Goal: Task Accomplishment & Management: Use online tool/utility

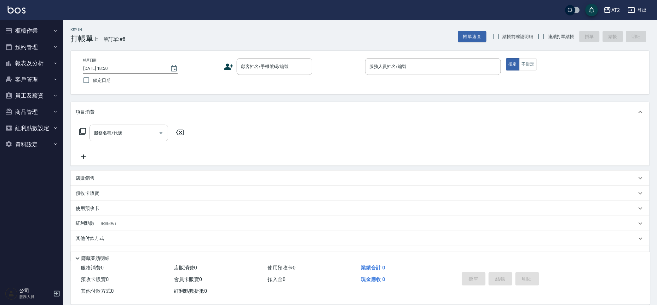
click at [369, 51] on div "帳單日期 2025/08/16 18:50 鎖定日期 顧客姓名/手機號碼/編號 顧客姓名/手機號碼/編號 服務人員姓名/編號 服務人員姓名/編號 指定 不指定" at bounding box center [360, 73] width 579 height 44
drag, startPoint x: 369, startPoint y: 51, endPoint x: 314, endPoint y: 142, distance: 107.4
drag, startPoint x: 314, startPoint y: 142, endPoint x: 253, endPoint y: 38, distance: 120.8
click at [253, 38] on div "Key In 打帳單 上一筆訂單:#8 帳單速查 結帳前確認明細 連續打單結帳 掛單 結帳 明細" at bounding box center [356, 31] width 587 height 23
click at [547, 35] on input "連續打單結帳" at bounding box center [541, 36] width 13 height 13
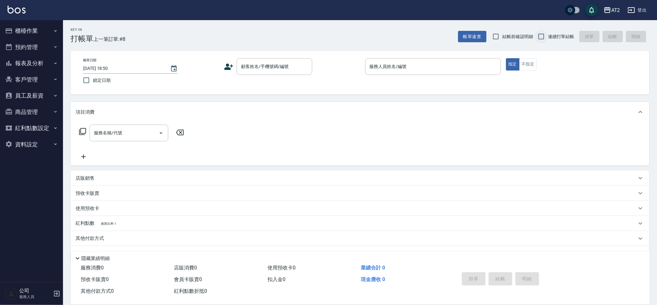
checkbox input "true"
click at [254, 68] on input "顧客姓名/手機號碼/編號" at bounding box center [270, 66] width 61 height 11
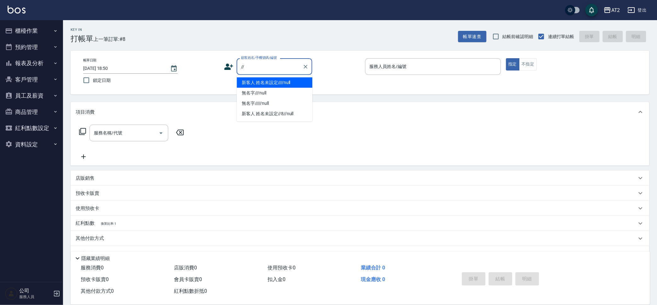
type input "新客人 姓名未設定////null"
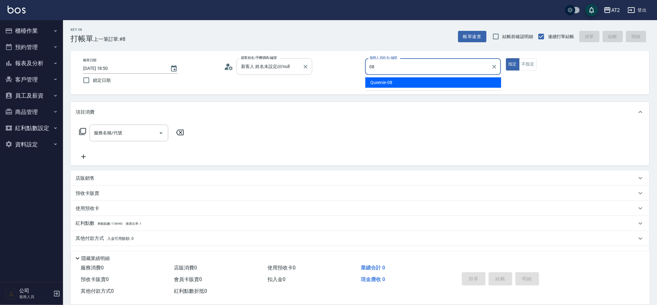
type input "Queenie-08"
type button "true"
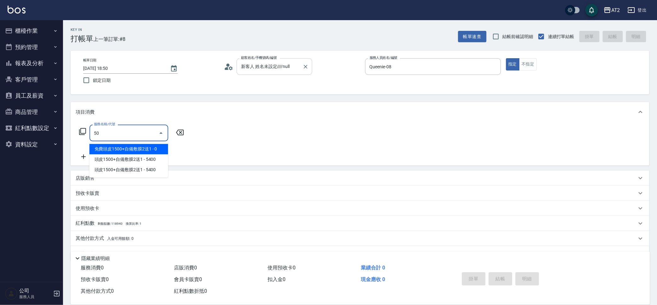
type input "501"
type input "100"
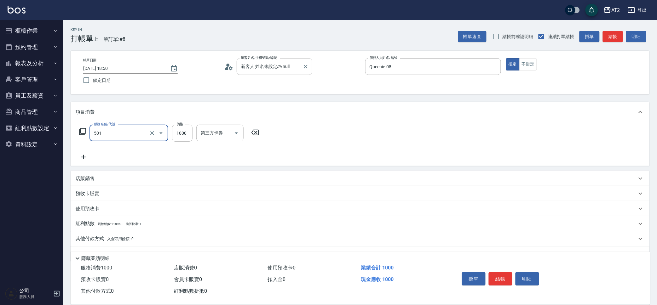
type input "染髮(501)"
type input "0"
type input "20"
type input "209"
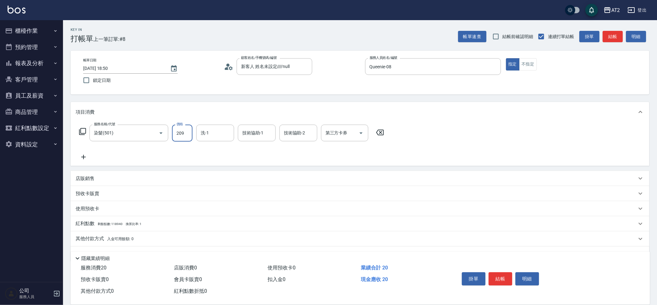
type input "200"
type input "2099"
type input "Ava-47"
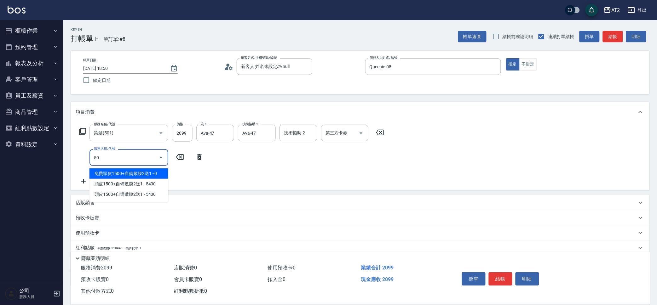
type input "502"
type input "250"
type input "漂髮(502)"
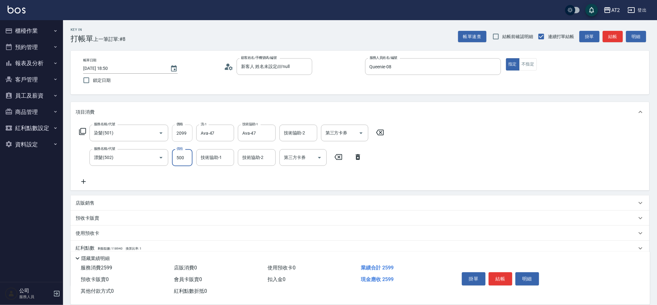
type input "210"
type input "40"
type input "240"
type input "400"
type input "小潔-34"
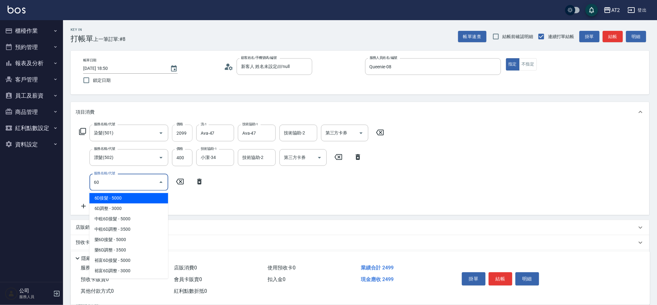
type input "601"
type input "340"
type input "自備護髮(601)"
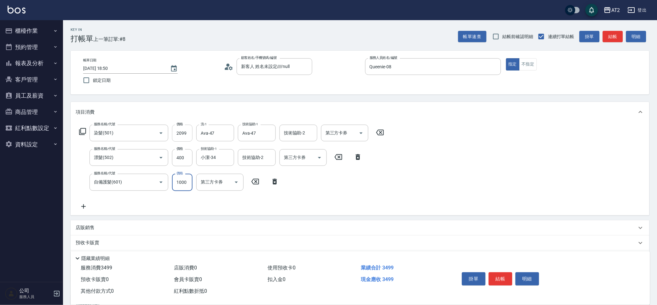
type input "250"
type input "490"
type input "2500"
type input "Ava-47"
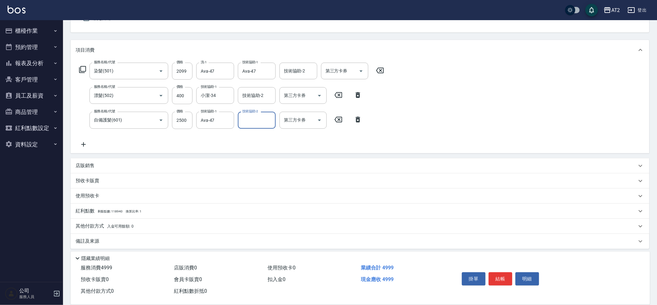
scroll to position [65, 0]
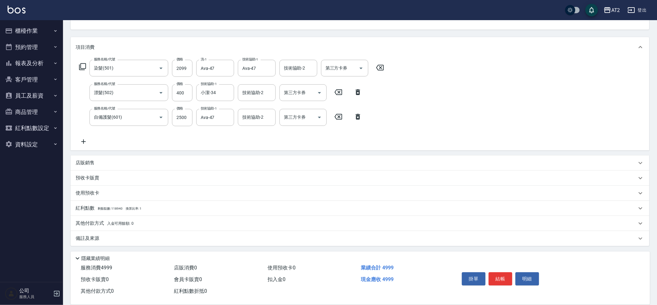
click at [140, 229] on div "其他付款方式 入金可用餘額: 0" at bounding box center [360, 223] width 579 height 15
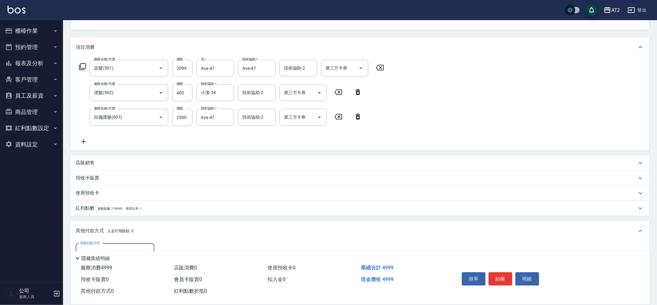
scroll to position [0, 0]
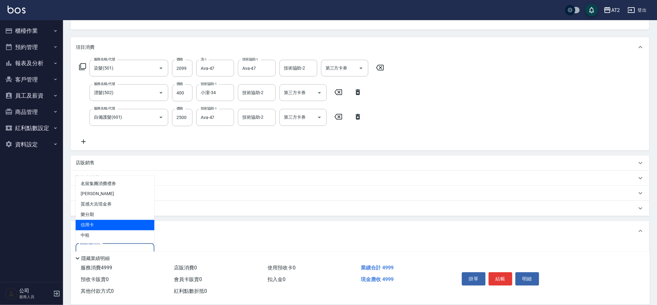
type input "信用卡"
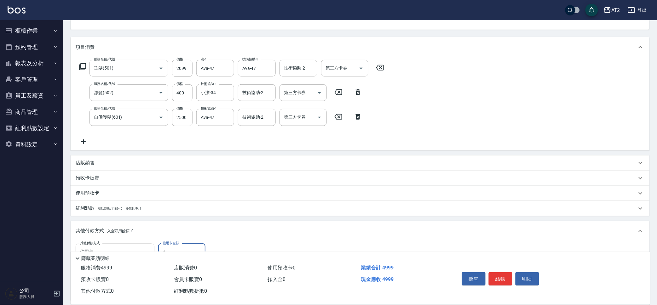
type input "49"
type input "450"
type input "499"
type input "0"
type input "4999"
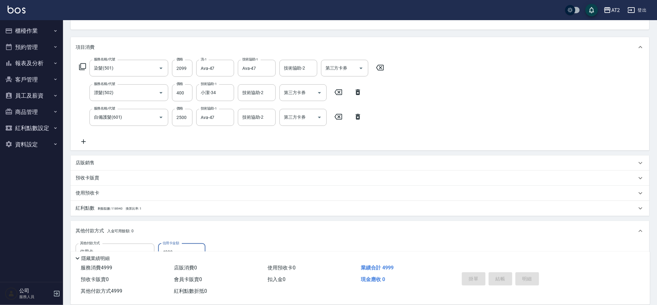
type input "2025/08/16 18:54"
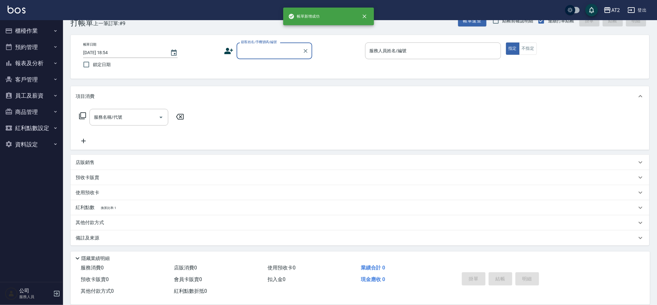
scroll to position [15, 0]
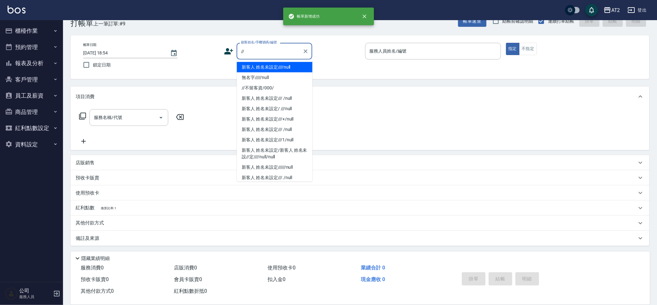
type input "新客人 姓名未設定////null"
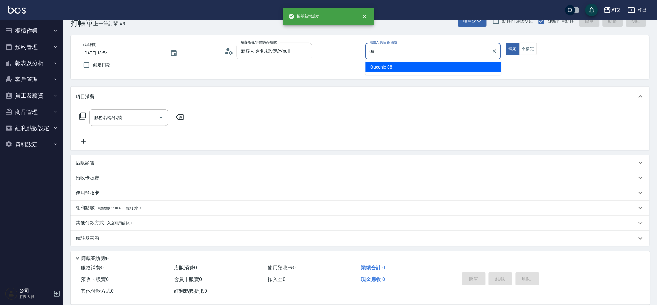
type input "Queenie-08"
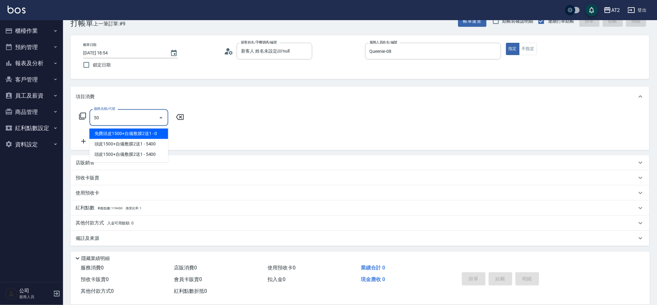
type input "501"
type input "100"
type input "染髮(501)"
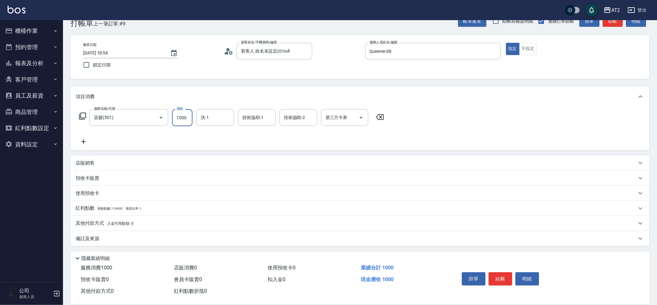
type input "0"
type input "小潔-34"
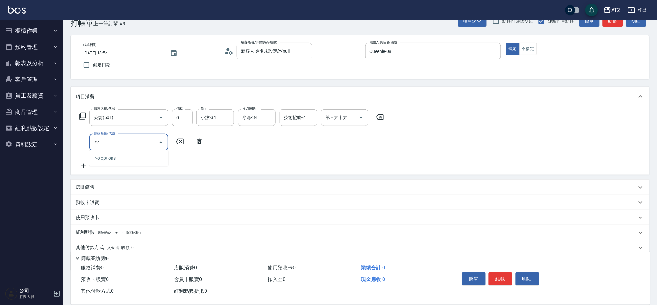
type input "720"
type input "550"
type input "仙女羽毛髮(720)"
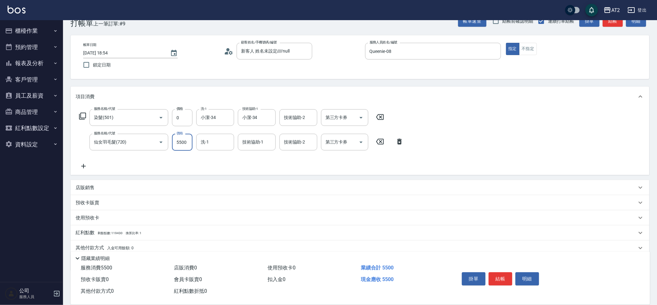
click at [37, 29] on button "櫃檯作業" at bounding box center [32, 31] width 58 height 16
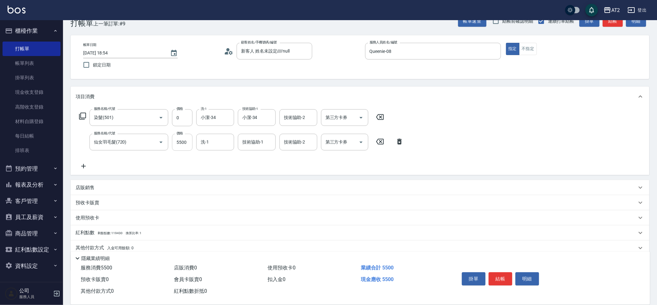
click at [181, 139] on input "5500" at bounding box center [182, 142] width 20 height 17
type input "1"
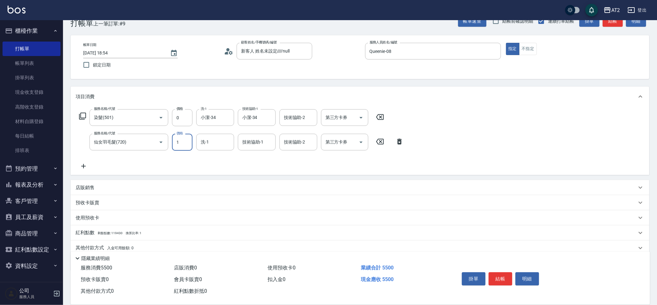
type input "0"
type input "152"
type input "150"
type input "1521"
type input "1520"
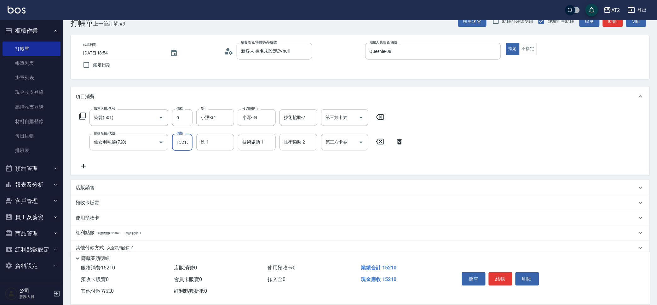
scroll to position [0, 1]
type input "15210"
type input "小潔-34"
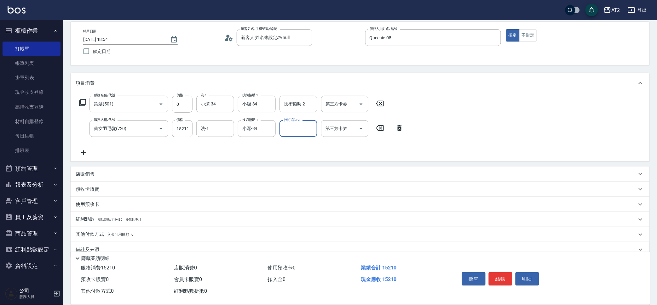
scroll to position [40, 0]
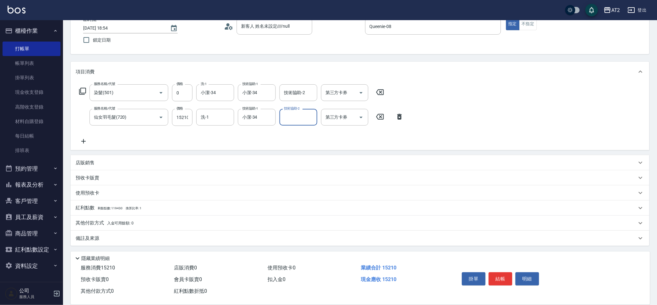
click at [200, 224] on div "其他付款方式 入金可用餘額: 0" at bounding box center [356, 223] width 561 height 7
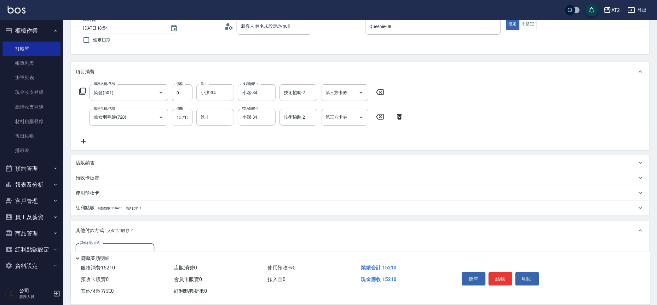
scroll to position [0, 0]
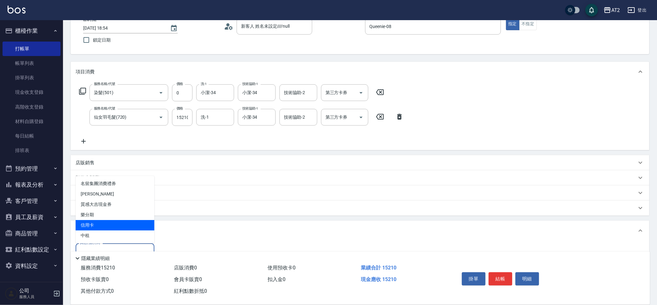
type input "信用卡"
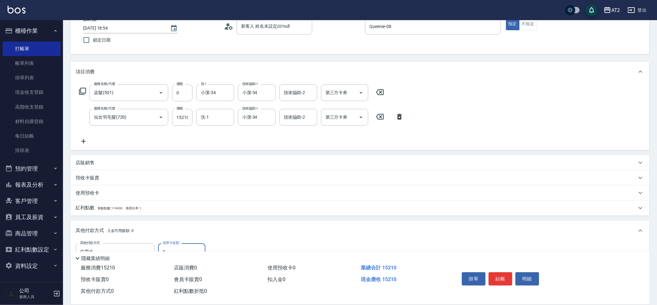
type input "1"
type input "1510"
type input "152"
type input "1360"
type input "1521"
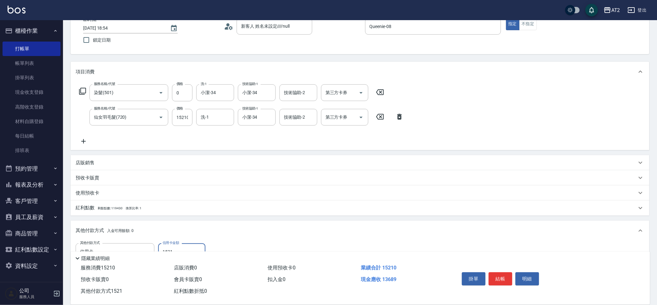
type input "0"
type input "15210"
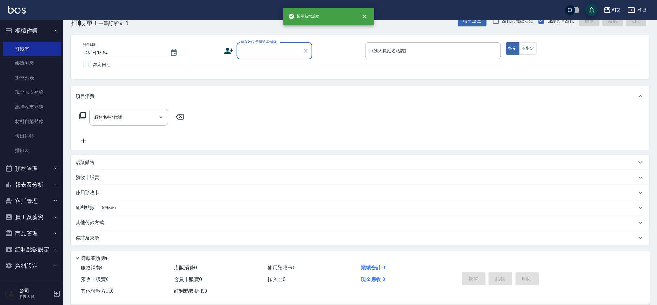
scroll to position [15, 0]
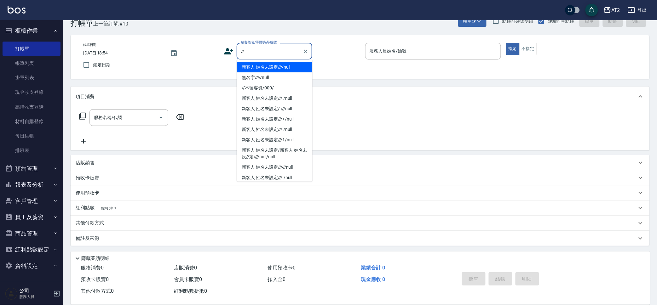
type input "新客人 姓名未設定////null"
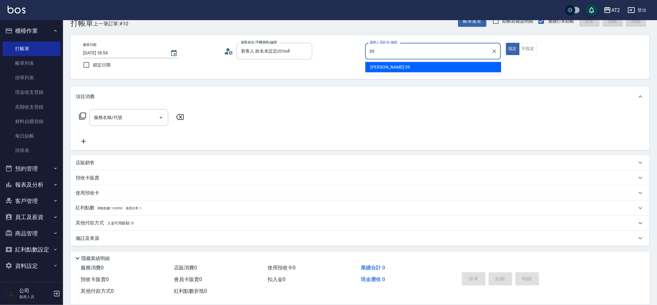
type input "Molly-39"
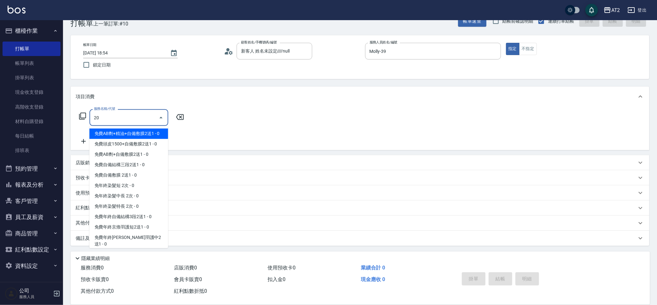
type input "201"
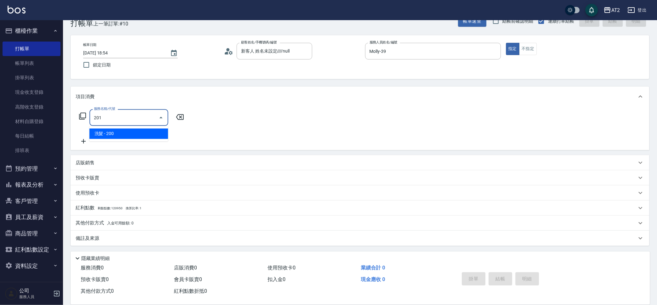
type input "20"
type input "洗髮(201)"
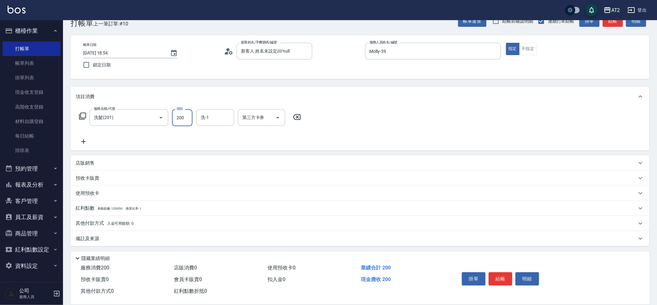
type input "0"
type input "30"
type input "300"
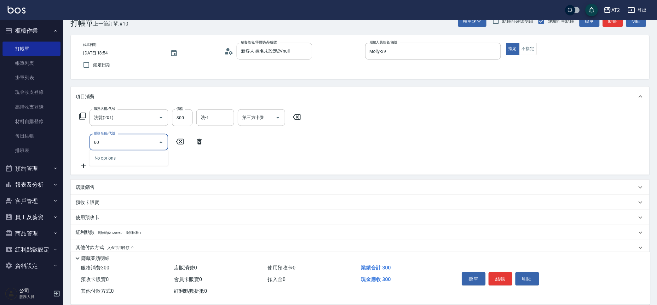
type input "601"
type input "130"
type input "自備護髮(601)"
type input "30"
type input "300"
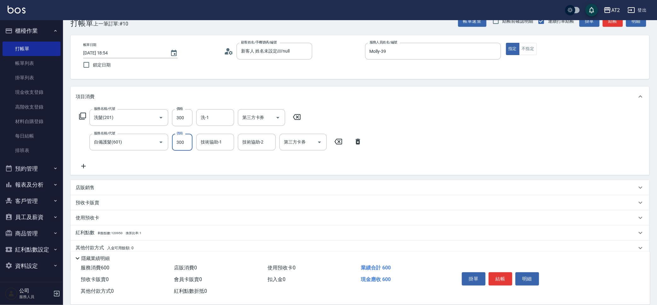
type input "330"
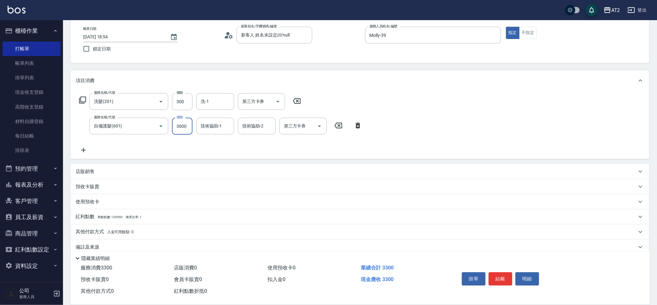
scroll to position [40, 0]
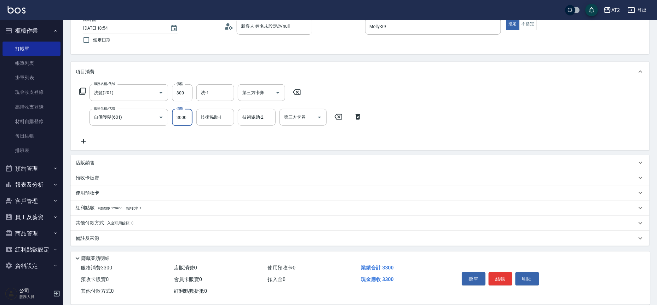
type input "3000"
click at [231, 163] on div "店販銷售" at bounding box center [356, 163] width 561 height 7
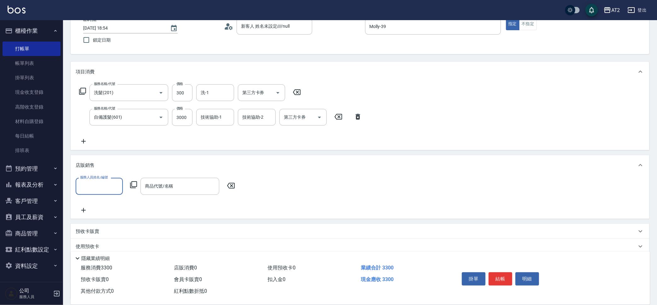
scroll to position [0, 0]
type input "Molly-39"
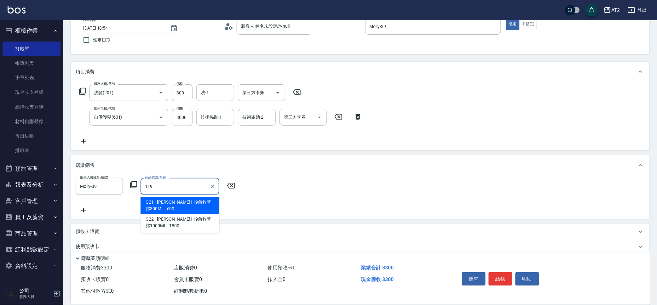
type input "里歐119急救菁露300ML"
type input "390"
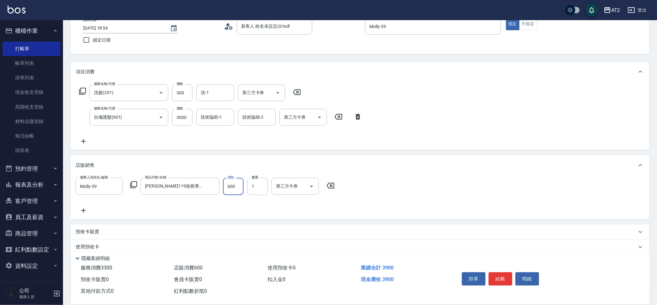
scroll to position [80, 0]
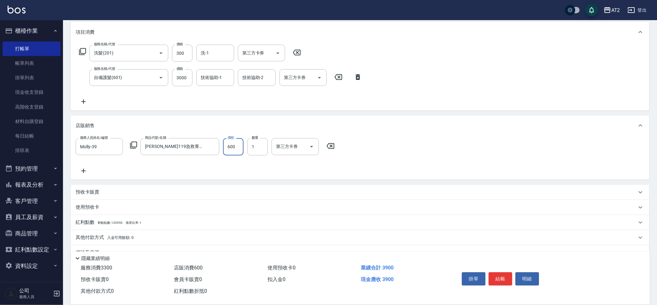
click at [158, 233] on div "其他付款方式 入金可用餘額: 0" at bounding box center [360, 237] width 579 height 15
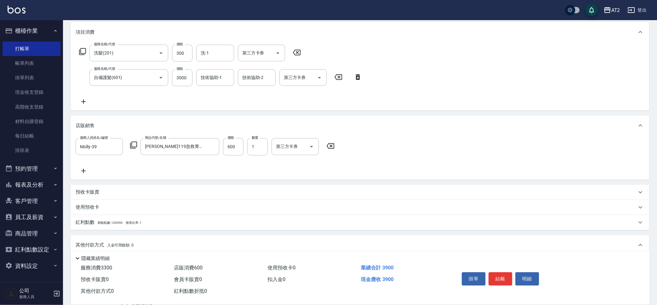
scroll to position [0, 0]
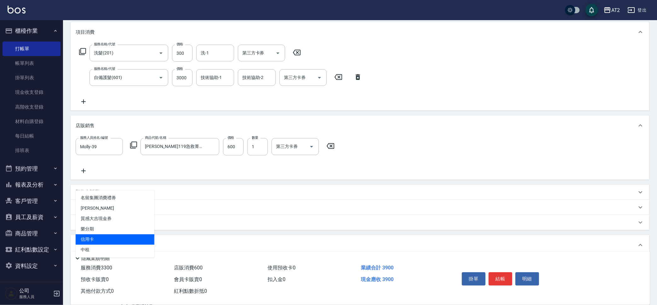
type input "信用卡"
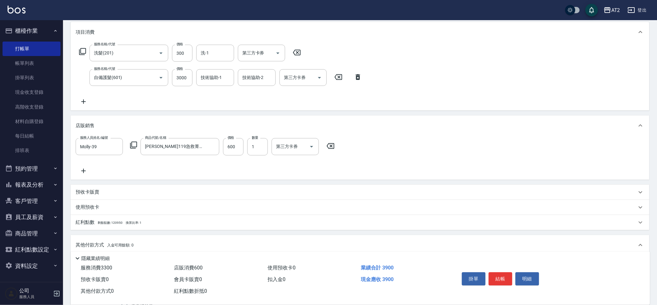
type input "380"
type input "39"
type input "350"
type input "390"
type input "0"
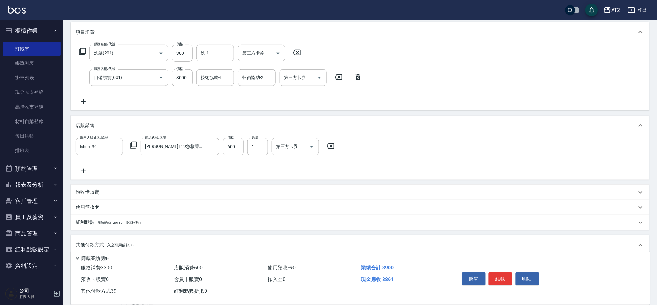
type input "3900"
type input "2025/08/16 18:55"
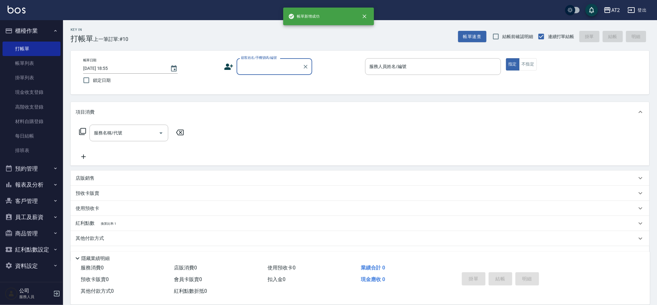
scroll to position [0, 0]
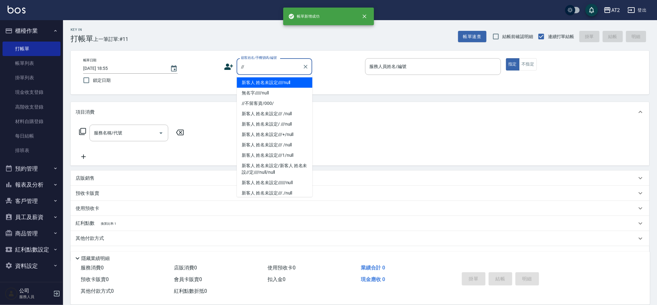
type input "新客人 姓名未設定////null"
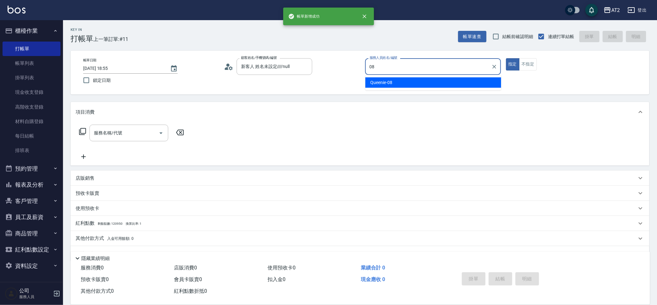
type input "Queenie-08"
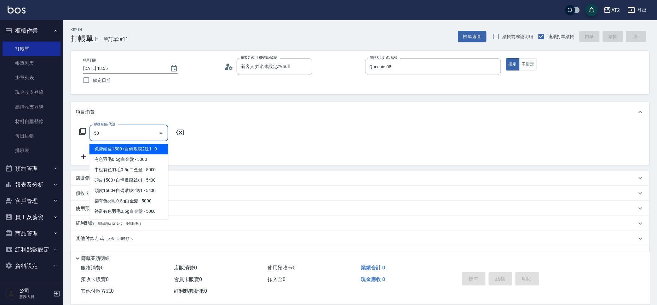
type input "501"
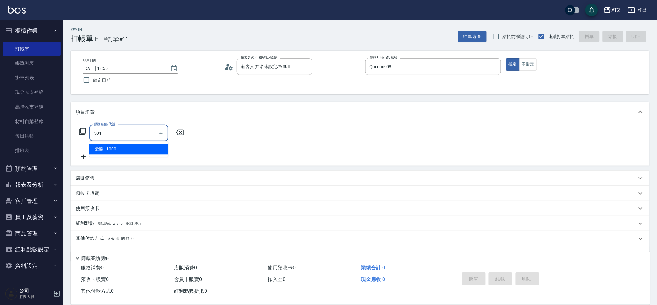
type input "100"
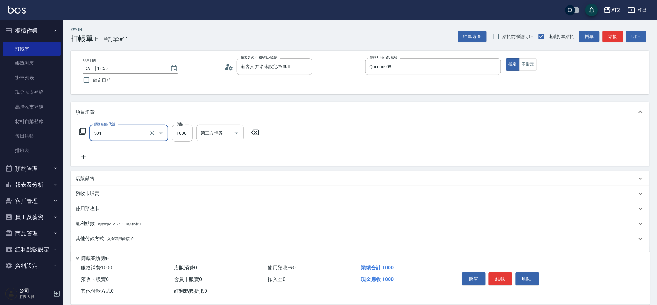
type input "染髮(501)"
type input "0"
type input "20"
type input "2099"
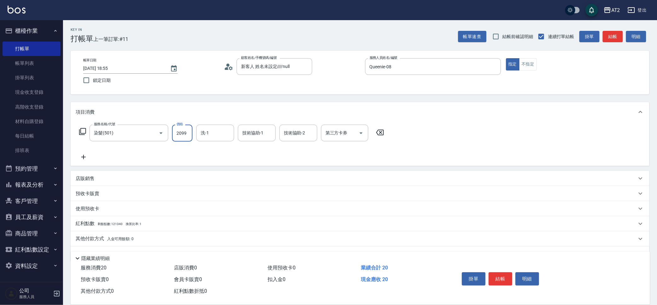
type input "200"
type input "2099"
type input "小潔-34"
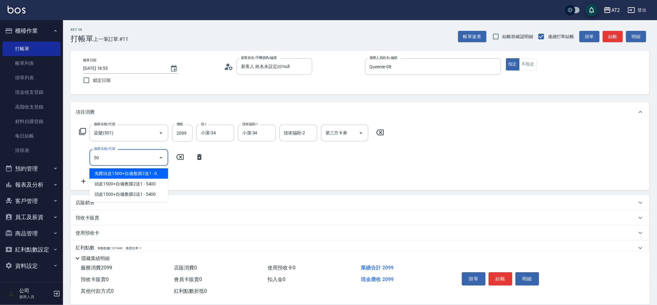
type input "502"
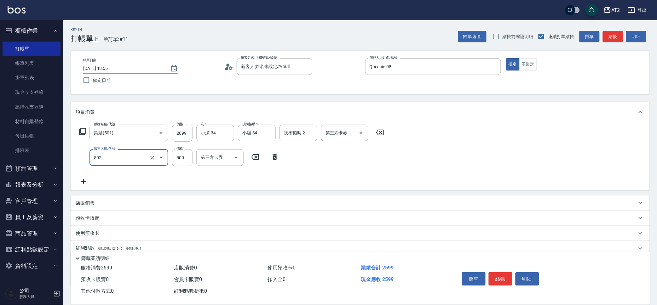
type input "250"
type input "漂髮(502)"
type input "210"
type input "40"
type input "240"
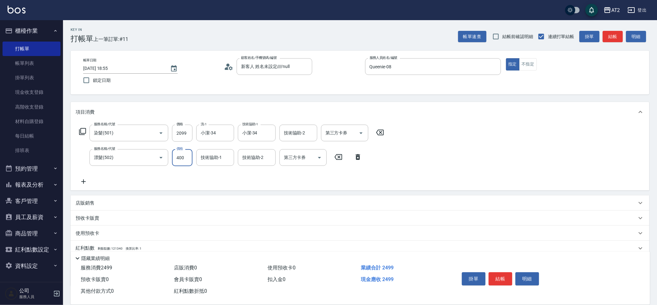
type input "400"
type input "小潔-34"
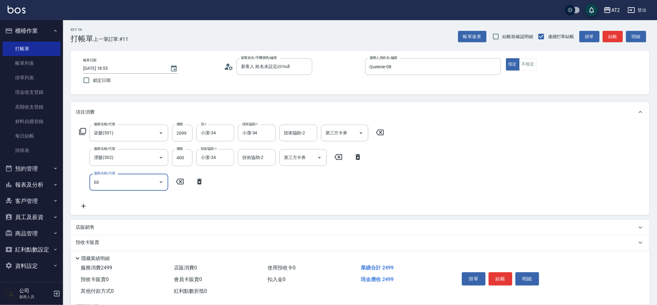
type input "601"
type input "340"
type input "自備護髮(601)"
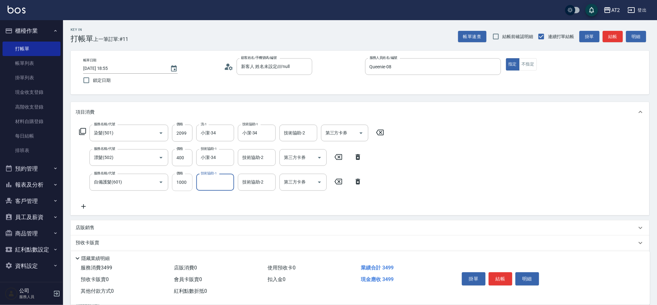
click at [188, 177] on input "1000" at bounding box center [182, 182] width 20 height 17
type input "3"
type input "250"
type input "30"
type input "270"
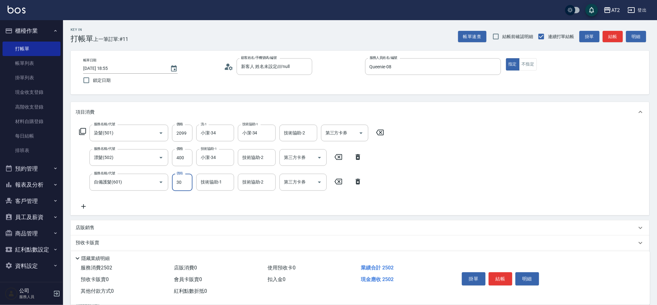
type input "300"
type input "540"
type input "30003"
type input "540"
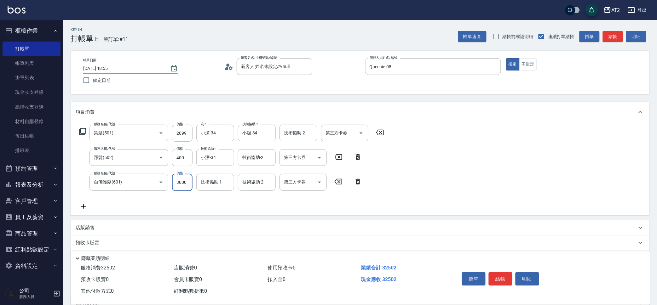
scroll to position [0, 0]
type input "3000"
type input "小潔-34"
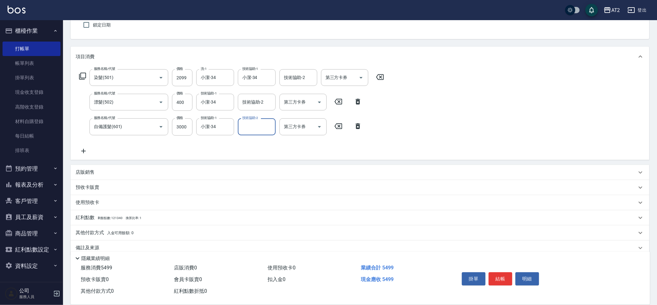
scroll to position [65, 0]
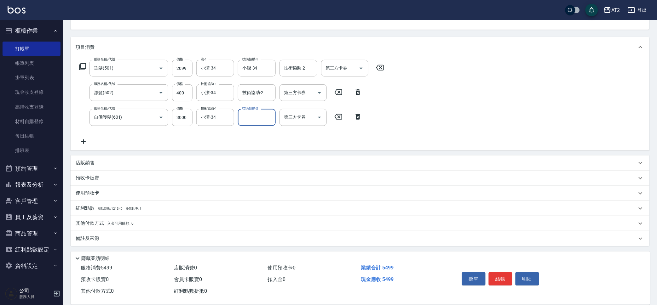
click at [165, 220] on div "其他付款方式 入金可用餘額: 0" at bounding box center [356, 223] width 561 height 7
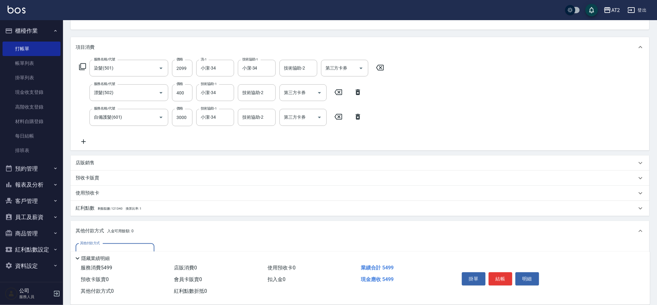
scroll to position [0, 0]
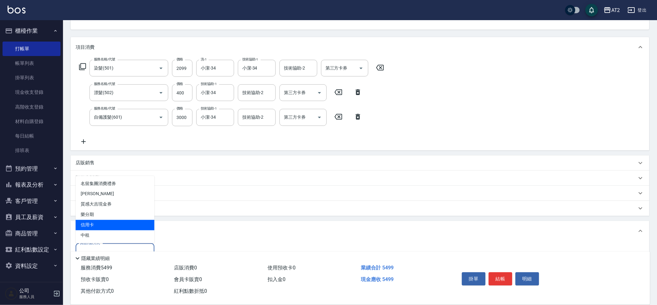
type input "信用卡"
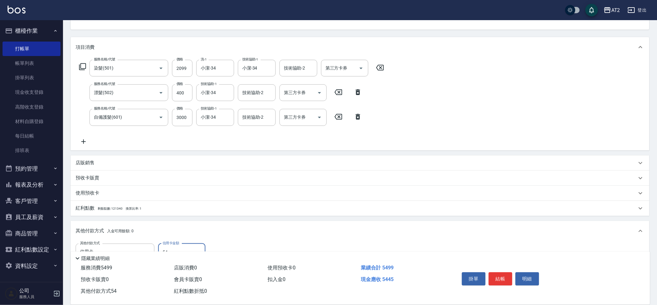
type input "549"
type input "0"
type input "5499"
type input "2025/08/16 18:56"
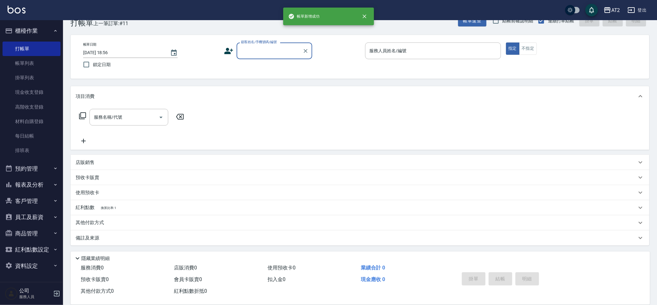
scroll to position [15, 0]
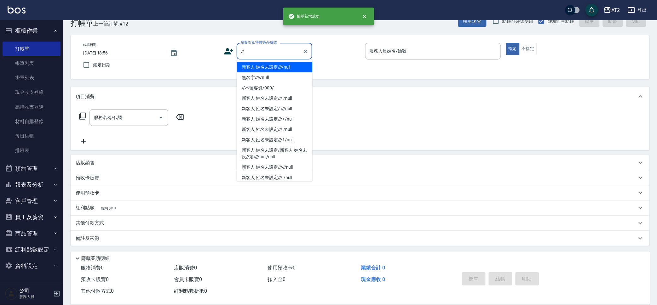
type input "新客人 姓名未設定////null"
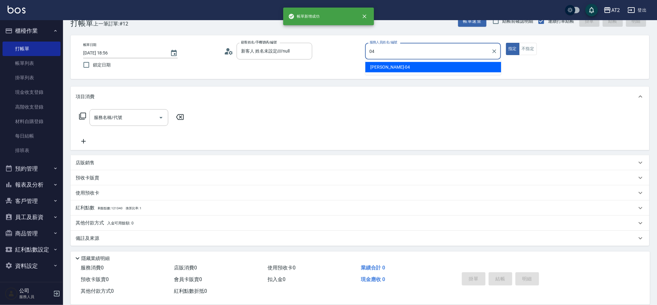
type input "Nancy-04"
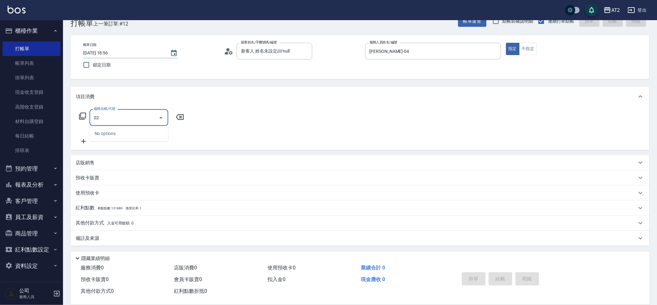
type input "0"
type input "201"
type input "20"
type input "洗髮(201)"
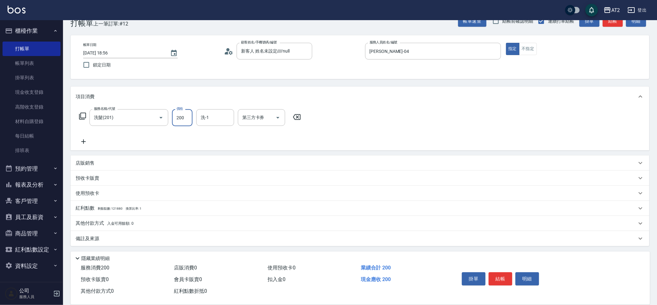
type input "0"
type input "30"
type input "300"
type input "小安-30"
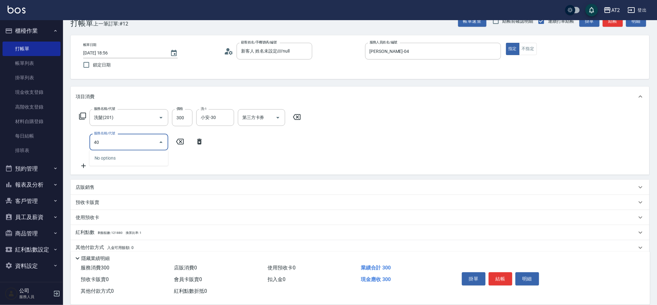
type input "401"
type input "50"
type input "剪髮(401)"
type input "30"
type input "40"
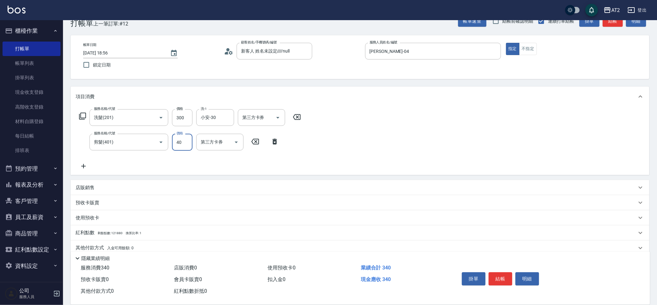
type input "70"
type input "400"
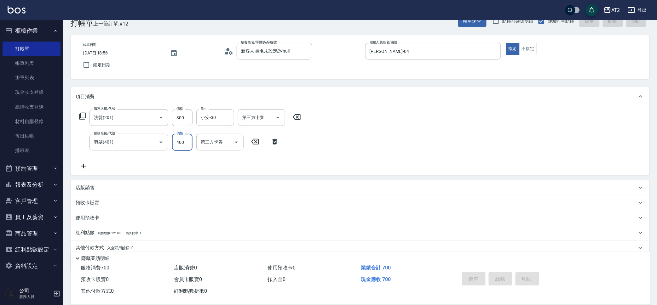
type input "0"
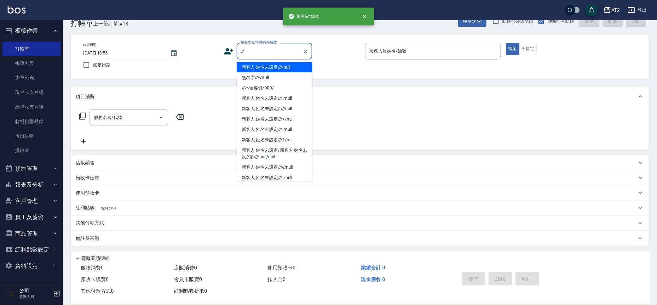
type input "新客人 姓名未設定////null"
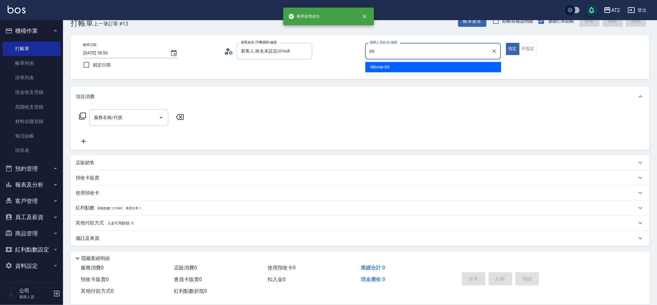
type input "Winnie-09"
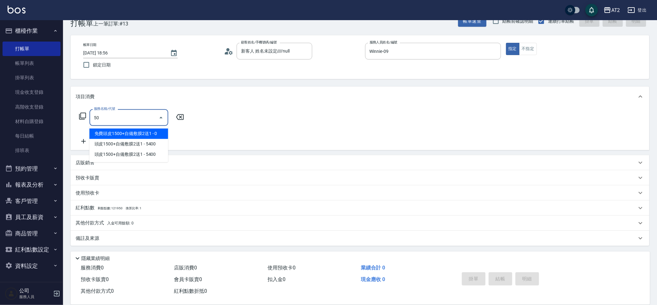
type input "501"
type input "100"
type input "染髮(501)"
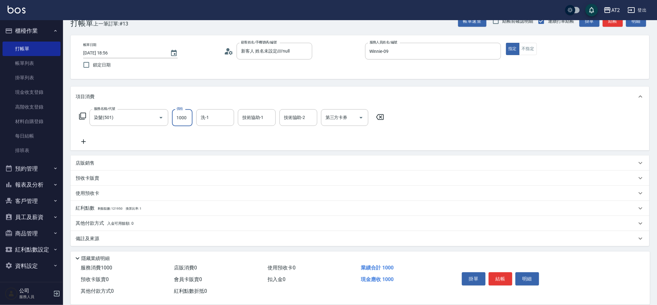
type input "0"
type input "小安-30"
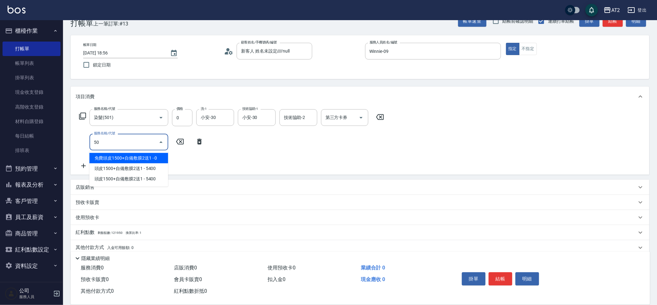
type input "502"
type input "50"
type input "漂髮(502)"
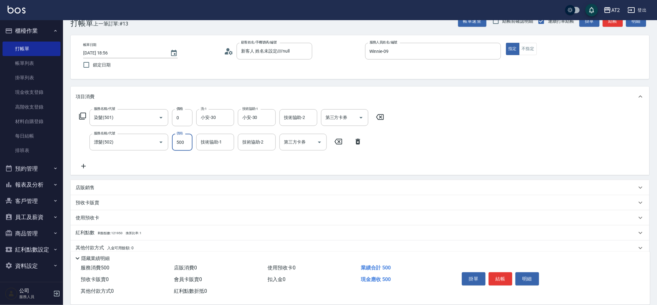
type input "0"
type input "宣宣-40"
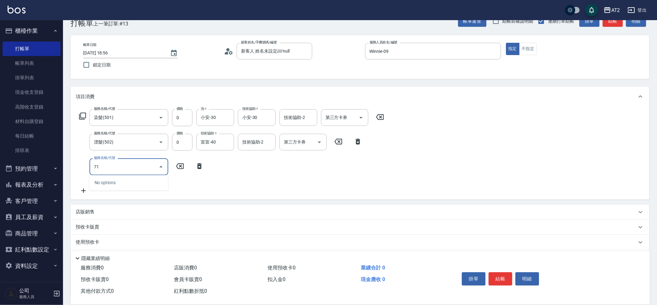
type input "714"
type input "150"
type input "單拆/單串(714)"
type input "0"
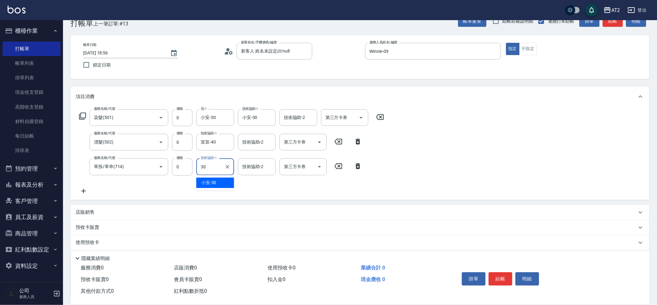
type input "小安-30"
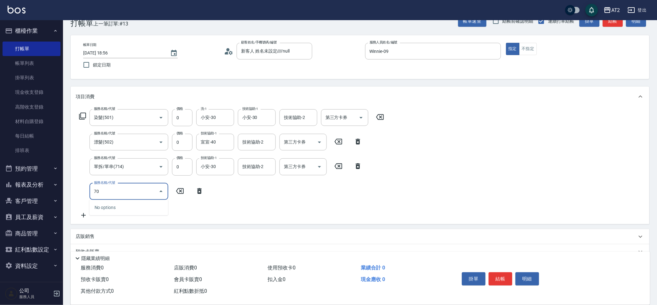
type input "704"
type input "500"
type input "新羽毛鉑金接髮(704)"
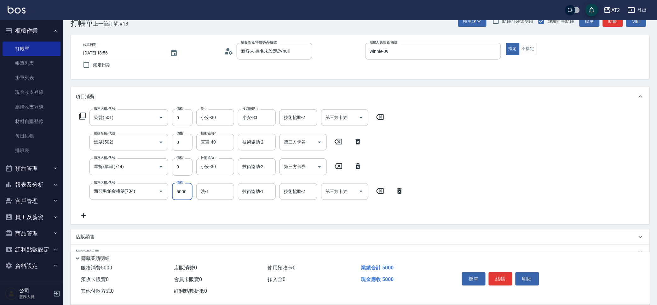
type input "1"
type input "0"
type input "166"
type input "10"
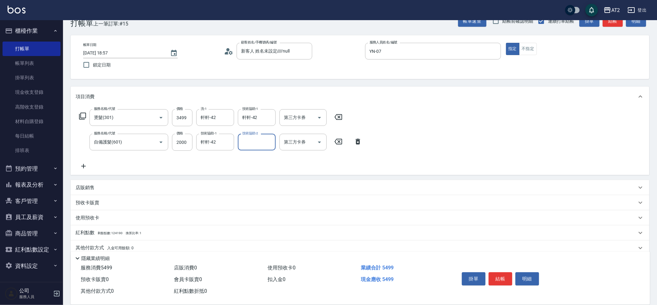
click at [204, 186] on div "店販銷售" at bounding box center [356, 188] width 561 height 7
click at [179, 145] on input "500" at bounding box center [182, 142] width 20 height 17
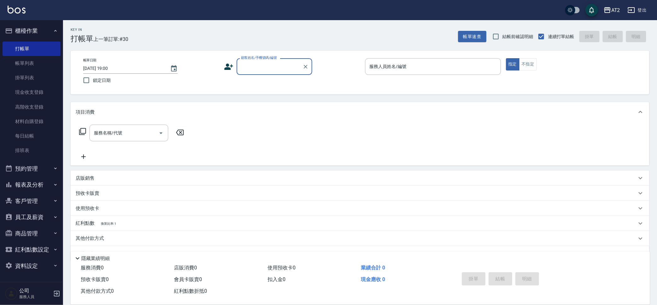
click at [38, 185] on button "報表及分析" at bounding box center [32, 185] width 58 height 16
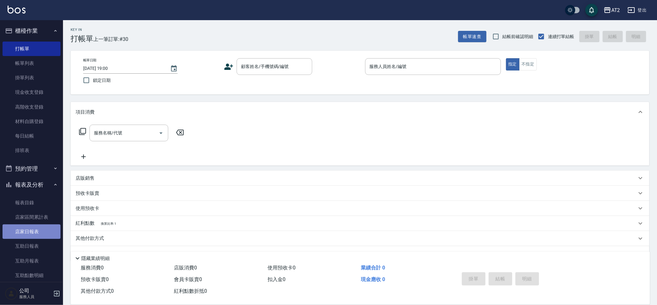
click at [43, 230] on link "店家日報表" at bounding box center [32, 232] width 58 height 14
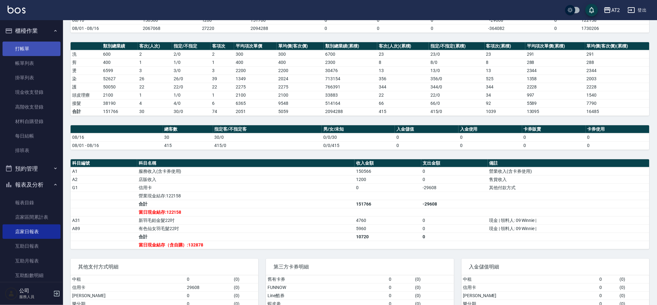
scroll to position [25, 0]
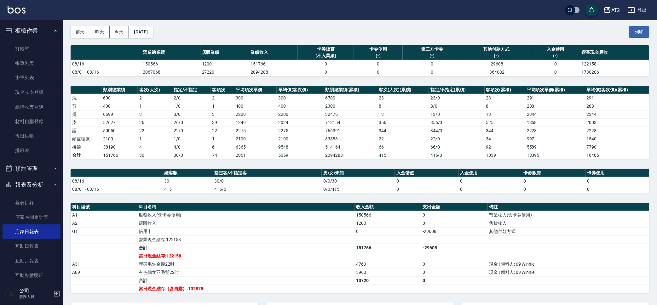
click at [63, 48] on div "AT2 2025-08-16 店家日報表 列印時間： 2025-08-16-19:00 Merchant Daily Report 店家日報表 前天 昨天 今…" at bounding box center [360, 190] width 594 height 388
click at [26, 49] on link "打帳單" at bounding box center [32, 49] width 58 height 14
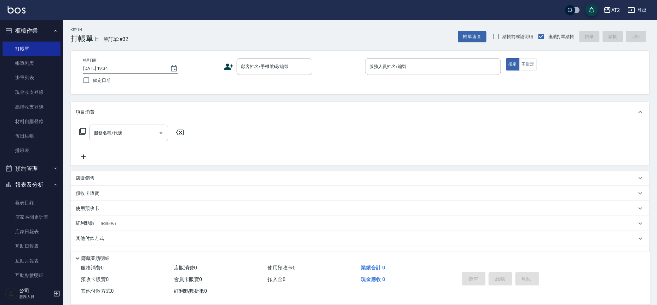
click at [54, 20] on ul "櫃檯作業 打帳單 帳單列表 掛單列表 現金收支登錄 高階收支登錄 材料自購登錄 每日結帳 排班表 預約管理 預約管理 單日預約紀錄 單週預約紀錄 報表及分析 …" at bounding box center [32, 245] width 58 height 451
click at [47, 31] on button "櫃檯作業" at bounding box center [32, 31] width 58 height 16
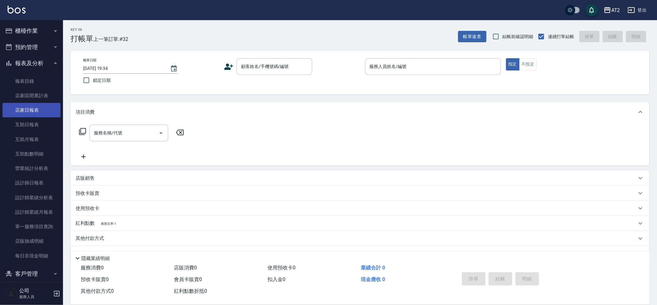
click at [44, 111] on link "店家日報表" at bounding box center [32, 110] width 58 height 14
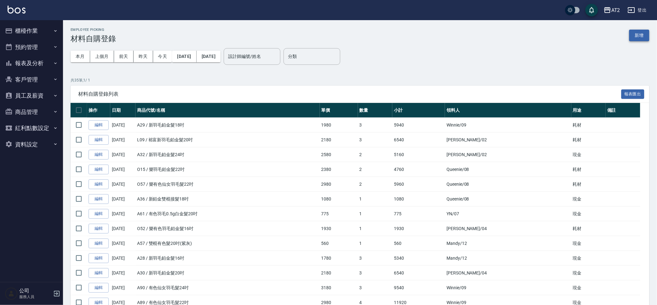
click at [648, 31] on button "新增" at bounding box center [639, 36] width 20 height 12
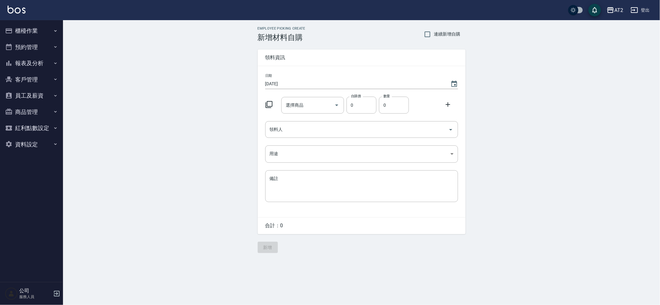
click at [446, 31] on span "連續新增自購" at bounding box center [447, 34] width 26 height 7
click at [434, 31] on input "連續新增自購" at bounding box center [427, 34] width 13 height 13
checkbox input "true"
click at [309, 110] on input "選擇商品" at bounding box center [308, 105] width 48 height 11
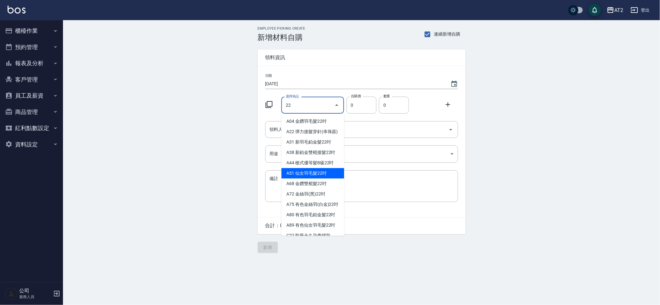
click at [324, 178] on li "A51 仙女羽毛髮22吋" at bounding box center [312, 173] width 63 height 10
type input "仙女羽毛髮22吋"
type input "2780"
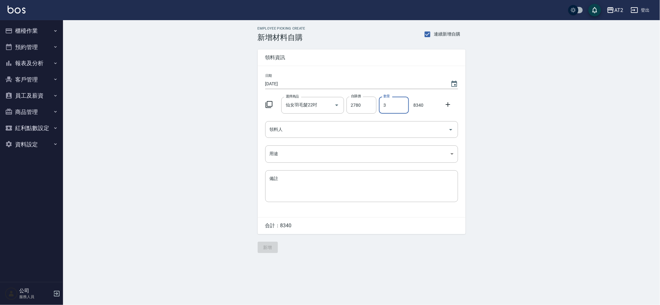
type input "3"
click at [318, 139] on div "日期 2025/08/16 選擇商品 仙女羽毛髮22吋 選擇商品 自購價 2780 自購價 數量 3 數量 8340 領料人 領料人 用途 ​ 用途 備註 x…" at bounding box center [362, 141] width 208 height 151
click at [328, 126] on input "領料人" at bounding box center [357, 129] width 178 height 11
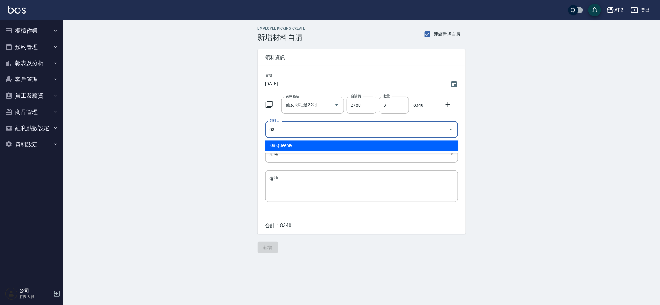
type input "08 Queenie"
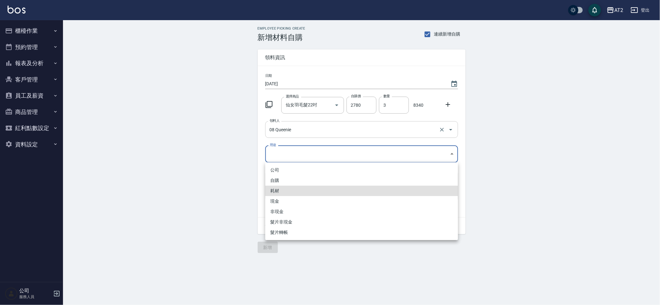
type input "耗材"
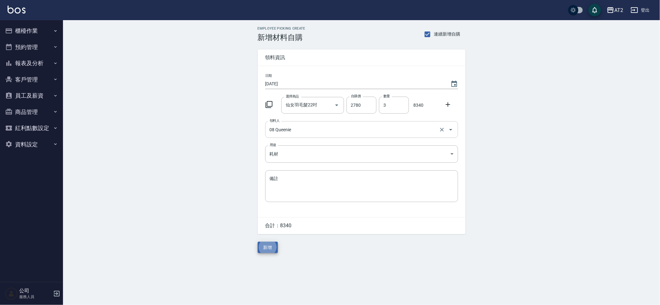
click at [258, 242] on button "新增" at bounding box center [268, 248] width 20 height 12
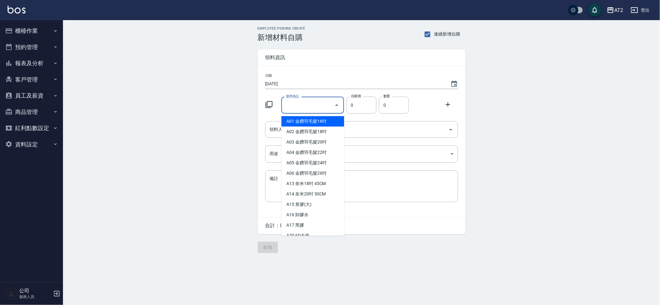
click at [307, 107] on input "選擇商品" at bounding box center [308, 105] width 48 height 11
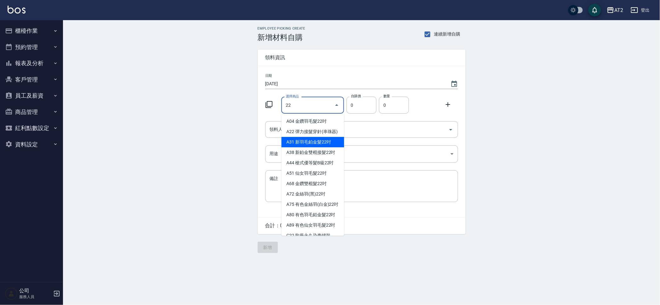
click at [316, 148] on li "A31 新羽毛鉑金髮22吋" at bounding box center [312, 142] width 63 height 10
type input "新羽毛鉑金髮22吋"
type input "2380"
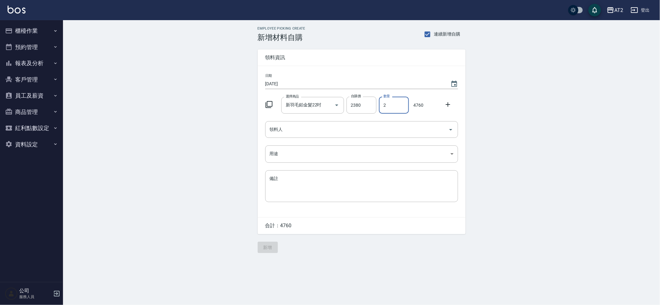
type input "2"
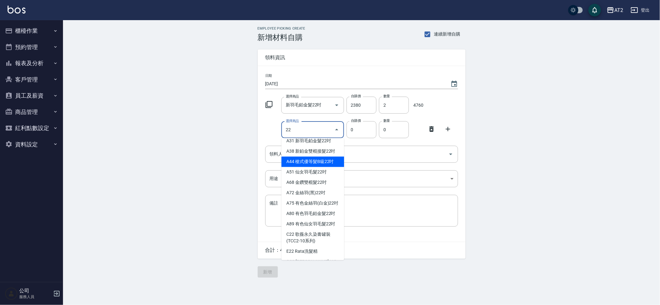
scroll to position [39, 0]
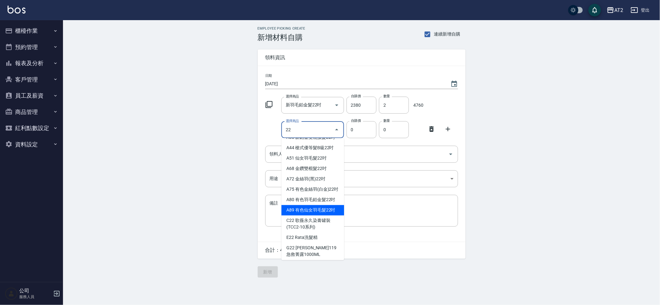
click at [324, 216] on li "A89 有色仙女羽毛髮22吋" at bounding box center [312, 211] width 63 height 10
type input "有色仙女羽毛髮22吋"
type input "2980"
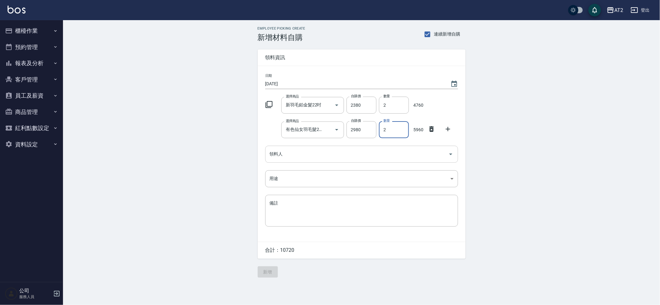
type input "2"
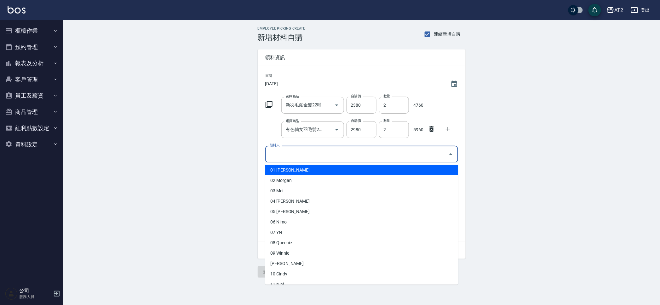
click at [303, 149] on input "領料人" at bounding box center [357, 154] width 178 height 11
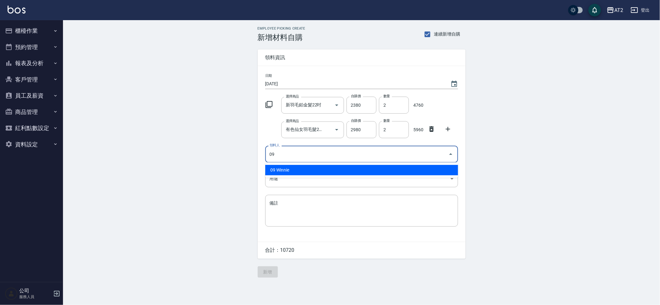
type input "09 Winnie"
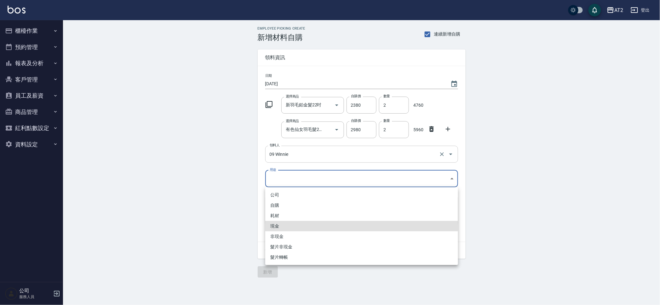
type input "現金"
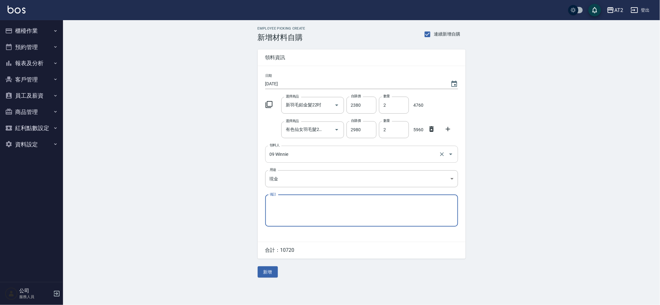
click at [258, 267] on button "新增" at bounding box center [268, 273] width 20 height 12
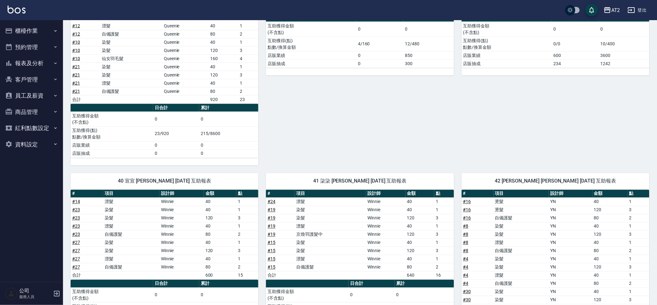
scroll to position [394, 0]
